Goal: Use online tool/utility: Utilize a website feature to perform a specific function

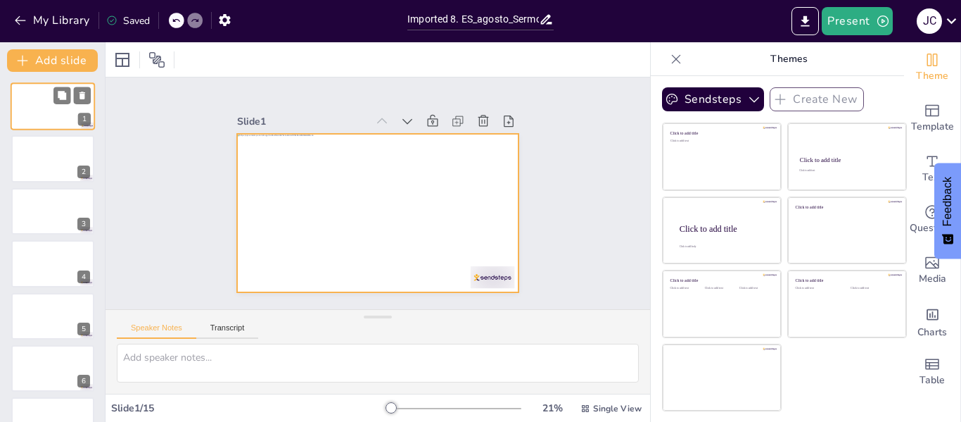
click at [52, 111] on div at bounding box center [53, 106] width 84 height 48
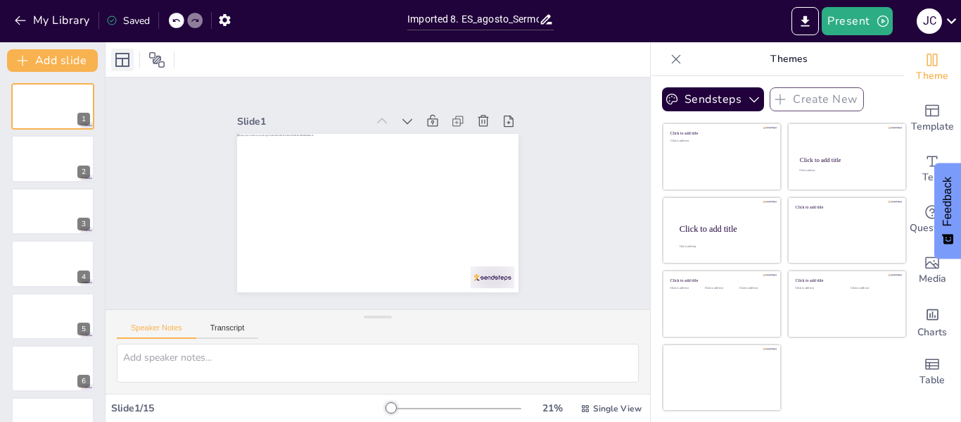
click at [121, 65] on icon at bounding box center [122, 60] width 14 height 14
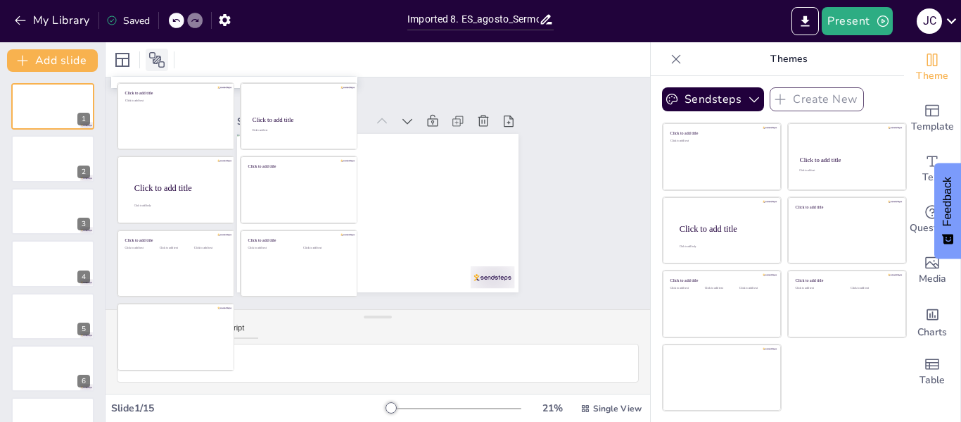
click at [152, 63] on icon at bounding box center [157, 59] width 17 height 17
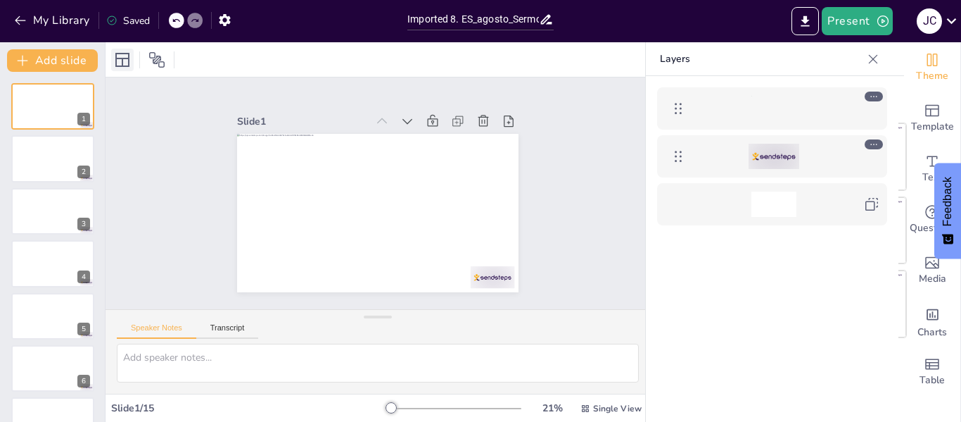
click at [122, 62] on icon at bounding box center [122, 60] width 14 height 14
click at [160, 60] on icon at bounding box center [156, 59] width 15 height 15
click at [122, 58] on icon at bounding box center [122, 60] width 14 height 14
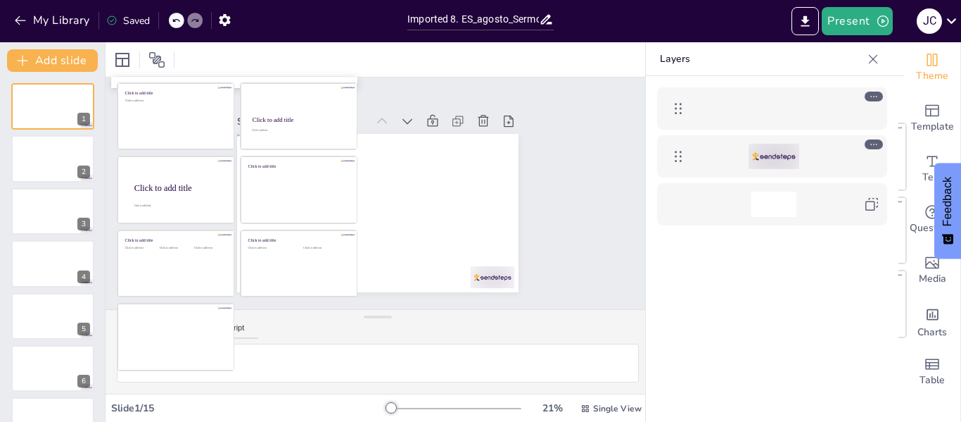
click at [876, 62] on icon at bounding box center [873, 58] width 9 height 9
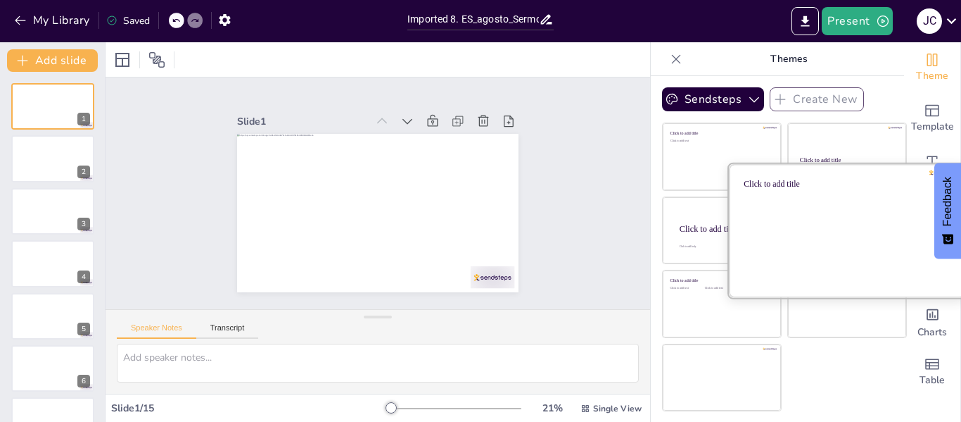
click at [729, 234] on div at bounding box center [847, 229] width 236 height 133
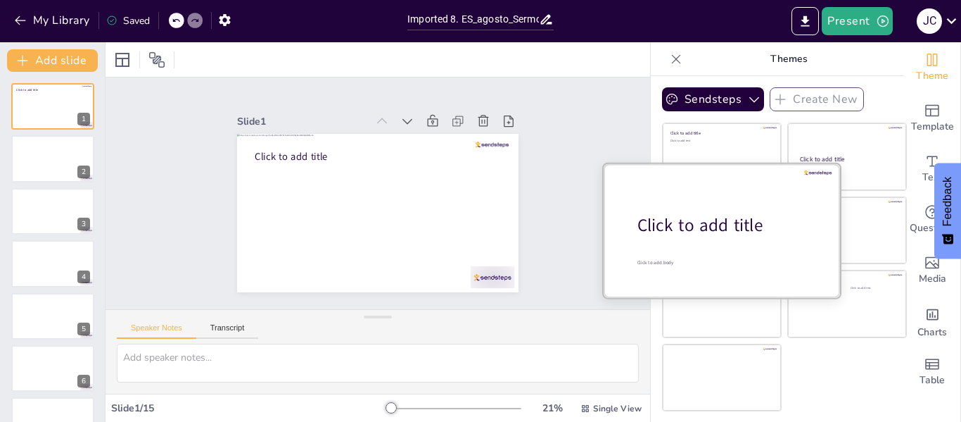
click at [709, 235] on div "Click to add title" at bounding box center [727, 225] width 179 height 24
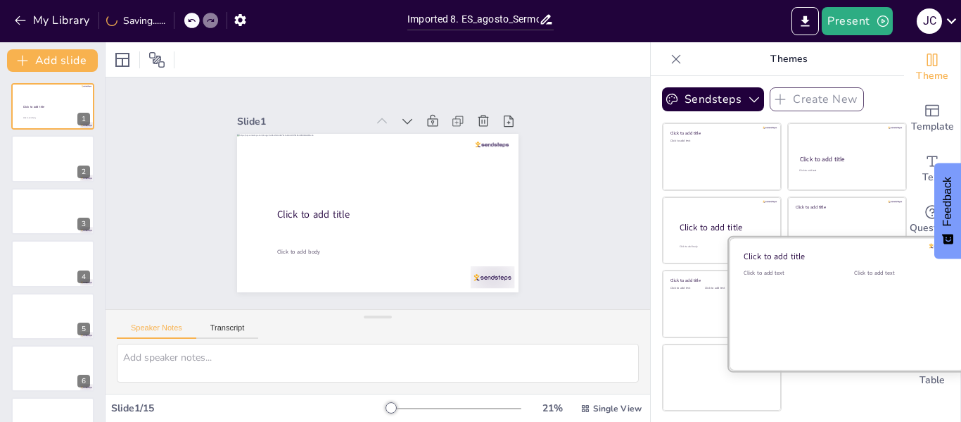
click at [835, 308] on div at bounding box center [847, 303] width 236 height 133
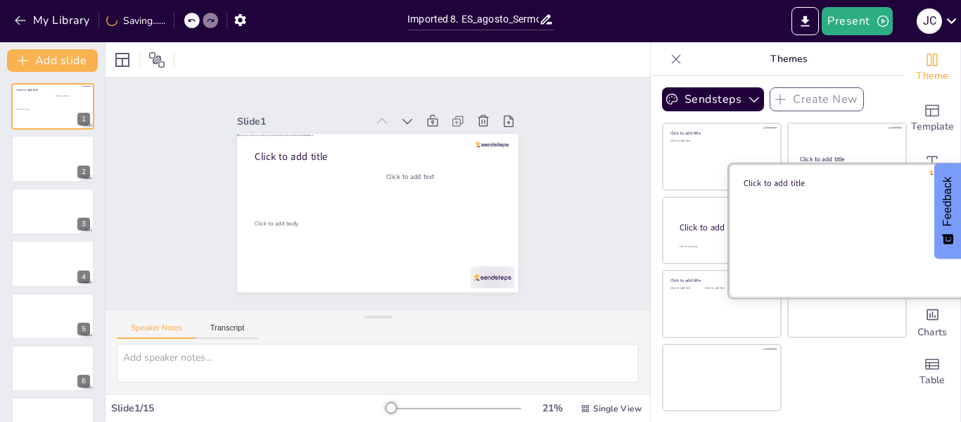
click at [812, 190] on div at bounding box center [847, 229] width 236 height 133
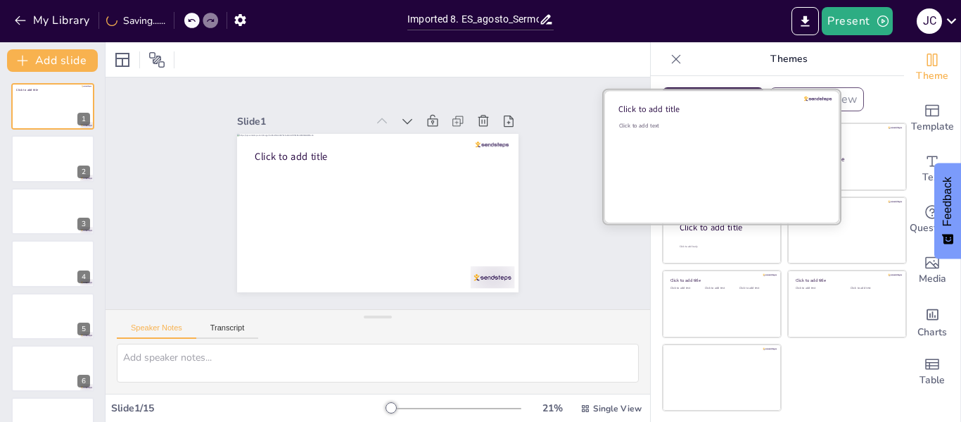
click at [711, 160] on div "Click to add text" at bounding box center [719, 165] width 201 height 87
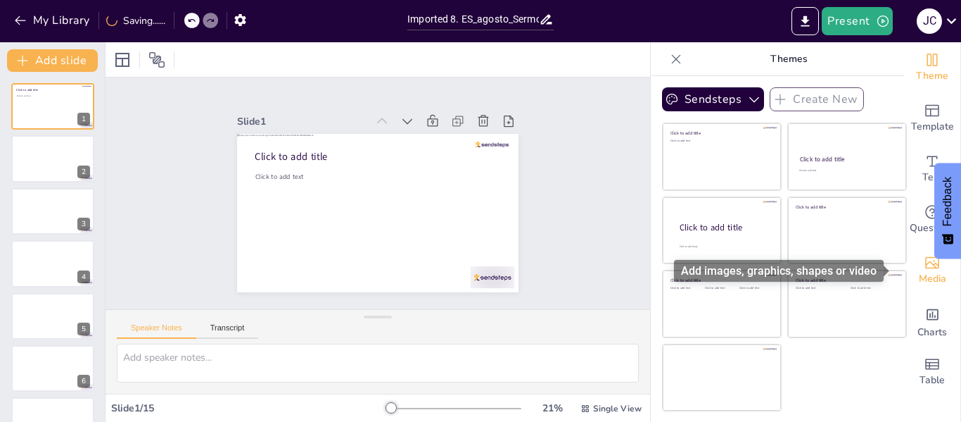
click at [919, 271] on span "Media" at bounding box center [932, 278] width 27 height 15
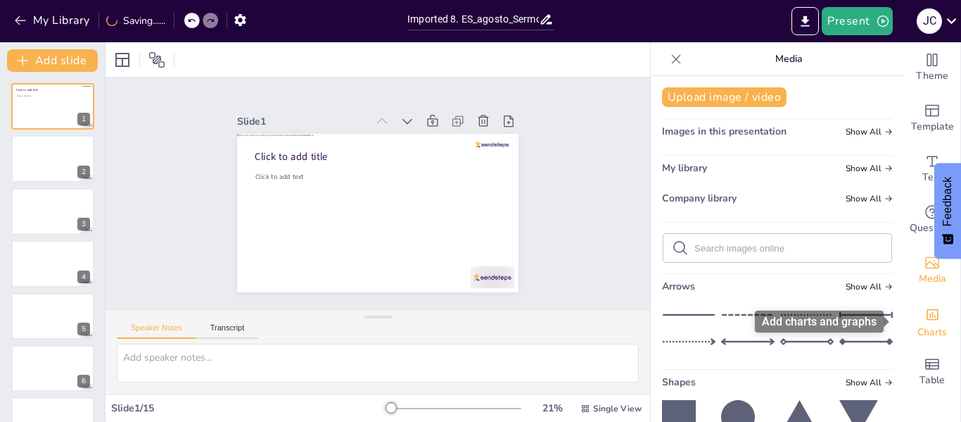
click at [926, 323] on div "Add charts and graphs" at bounding box center [933, 313] width 15 height 23
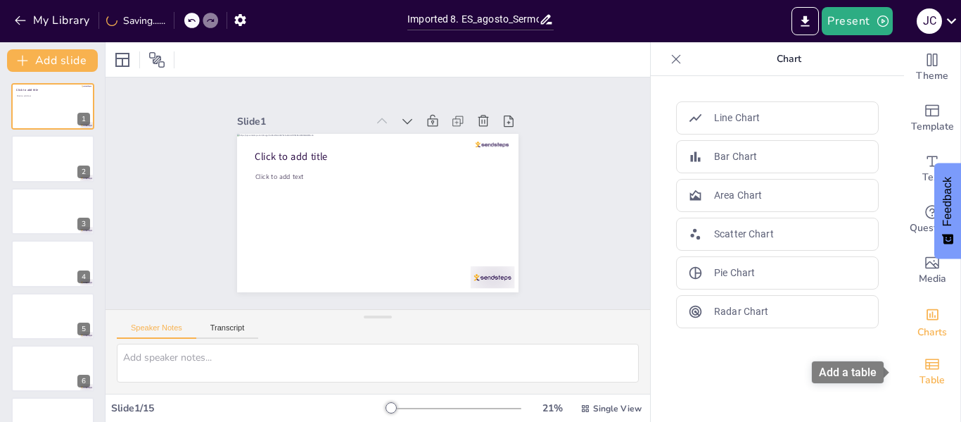
click at [924, 365] on icon "Add a table" at bounding box center [932, 363] width 17 height 17
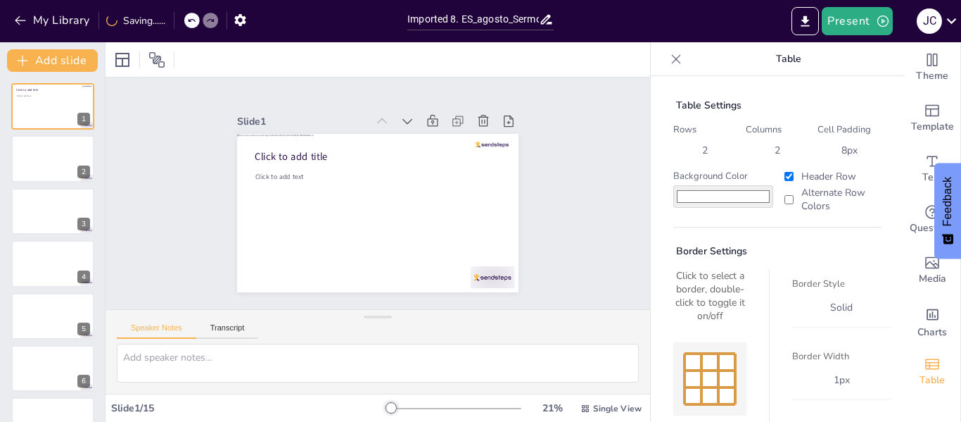
click at [733, 360] on div at bounding box center [710, 378] width 73 height 73
click at [719, 360] on div at bounding box center [727, 361] width 17 height 17
click at [579, 131] on div "Slide 1 Click to add title Click to add text Slide 2 Slide 3 Slide 4 Slide 5 Sl…" at bounding box center [378, 193] width 545 height 232
click at [225, 23] on icon "button" at bounding box center [224, 20] width 11 height 12
